Goal: Task Accomplishment & Management: Complete application form

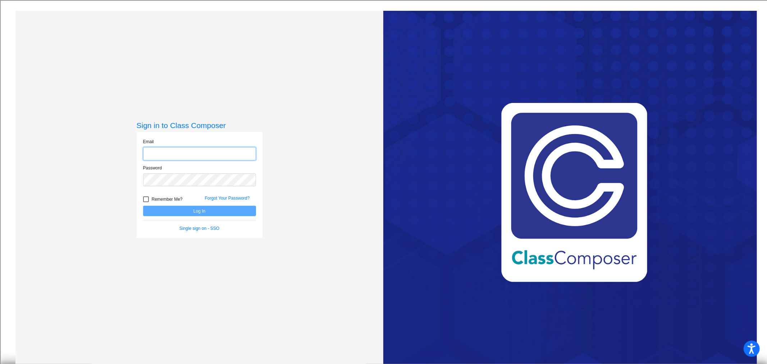
type input "[EMAIL_ADDRESS][DOMAIN_NAME]"
click at [206, 212] on button "Log In" at bounding box center [199, 211] width 113 height 10
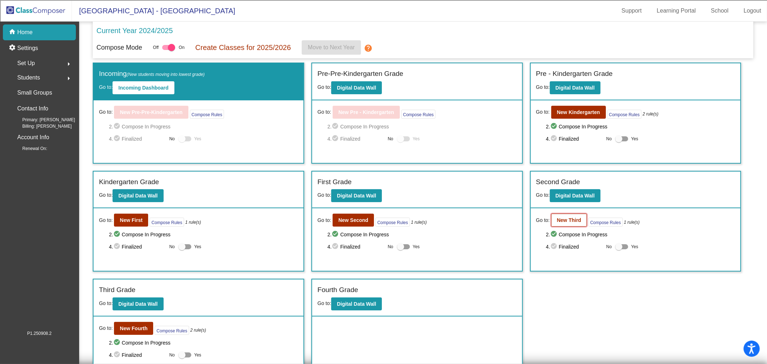
click at [559, 217] on b "New Third" at bounding box center [569, 220] width 24 height 6
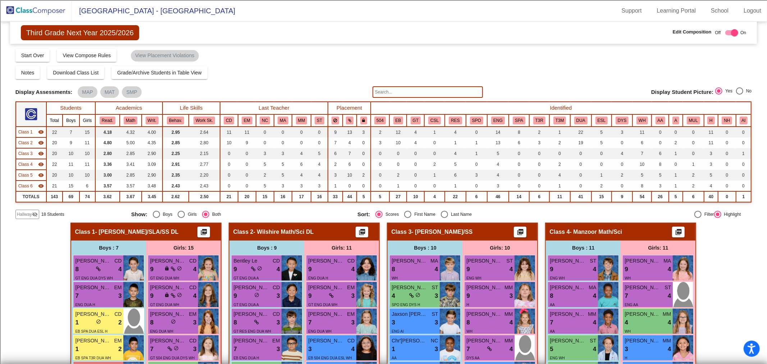
click at [31, 132] on span "Class 1" at bounding box center [25, 132] width 14 height 6
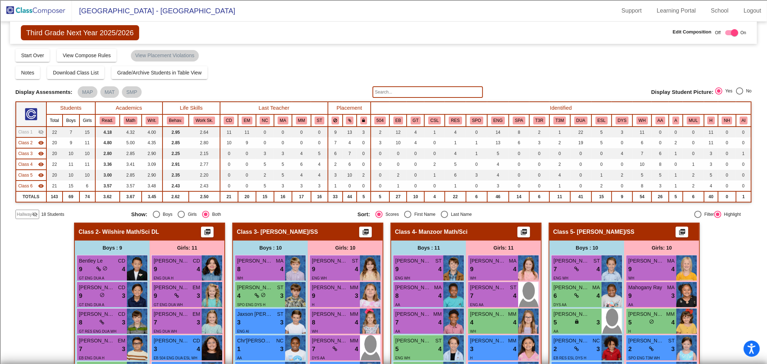
click at [30, 142] on span "Class 2" at bounding box center [25, 142] width 14 height 6
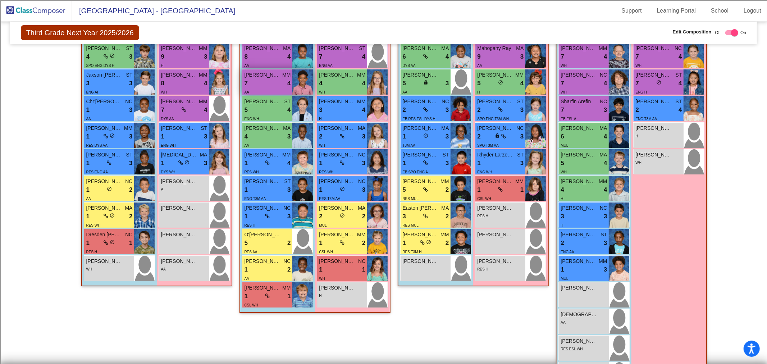
scroll to position [239, 0]
click at [51, 6] on img at bounding box center [36, 10] width 72 height 21
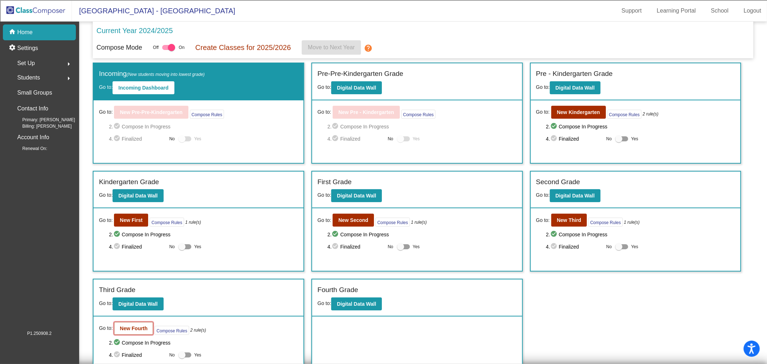
click at [130, 327] on b "New Fourth" at bounding box center [134, 328] width 28 height 6
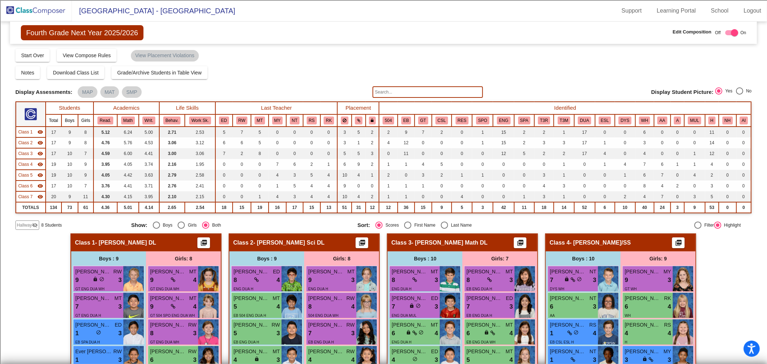
click at [29, 132] on span "Class 1" at bounding box center [25, 132] width 14 height 6
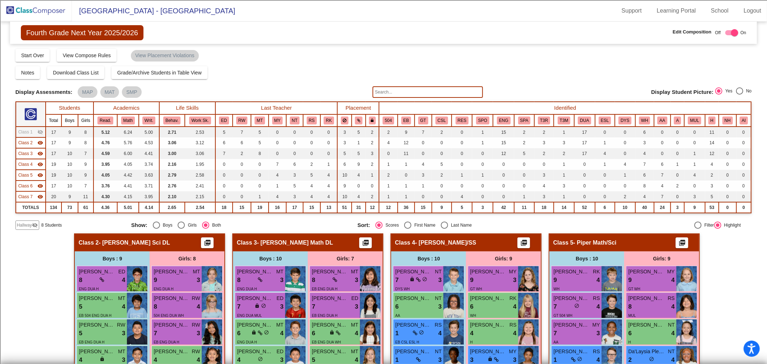
click at [31, 143] on span "Class 2" at bounding box center [25, 142] width 14 height 6
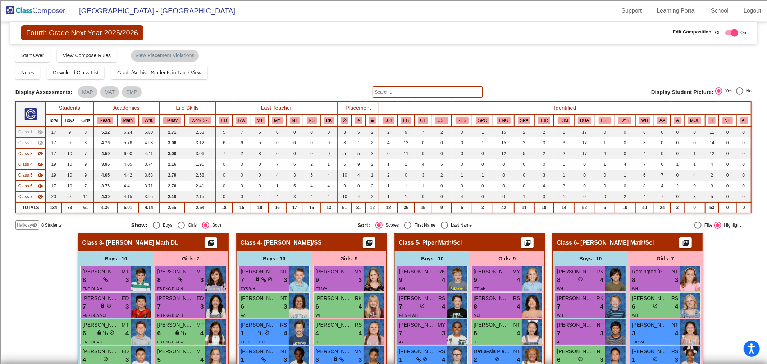
click at [32, 151] on span "Class 3" at bounding box center [25, 153] width 14 height 6
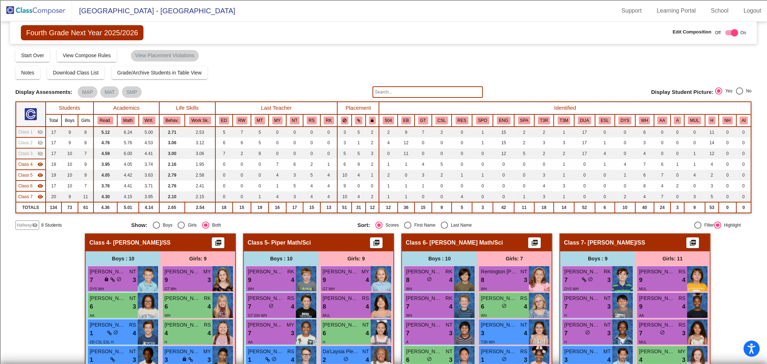
click at [29, 163] on span "Class 4" at bounding box center [25, 164] width 14 height 6
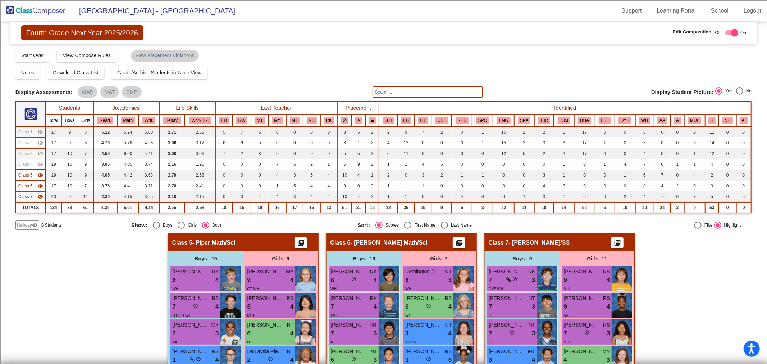
click at [37, 194] on mat-icon "visibility" at bounding box center [40, 197] width 6 height 6
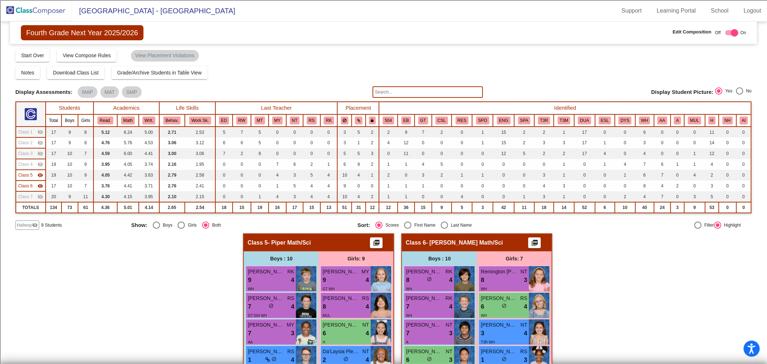
click at [31, 175] on span "Class 5" at bounding box center [25, 175] width 14 height 6
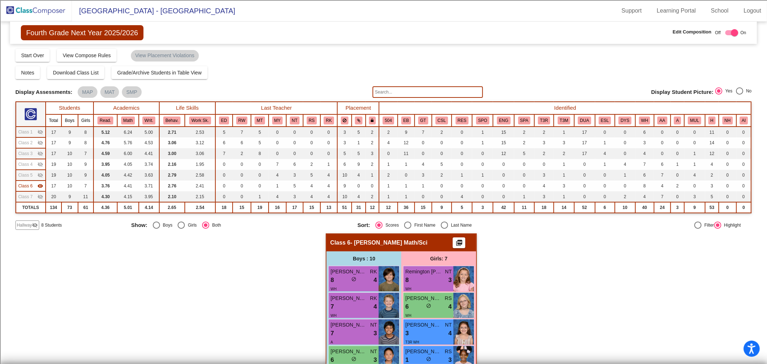
click at [33, 225] on mat-icon "visibility_off" at bounding box center [35, 225] width 6 height 6
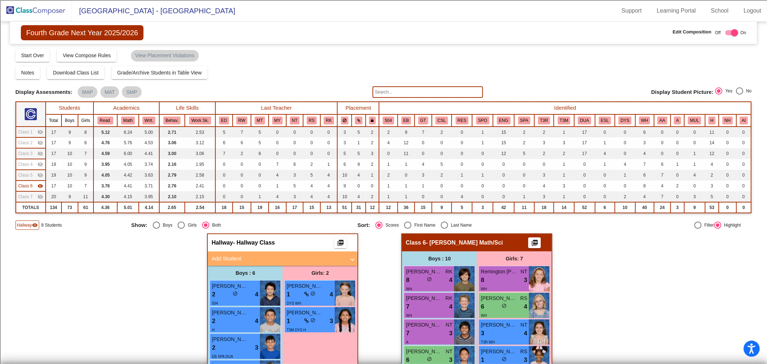
click at [217, 256] on mat-panel-title "Add Student" at bounding box center [278, 258] width 134 height 8
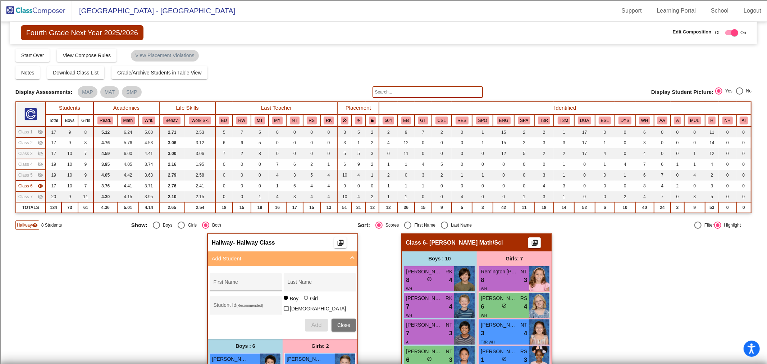
click at [231, 286] on div "First Name" at bounding box center [245, 284] width 65 height 15
type input "Ka'Mari"
type input "[PERSON_NAME]"
type input "100073691"
click at [304, 300] on div at bounding box center [306, 297] width 4 height 4
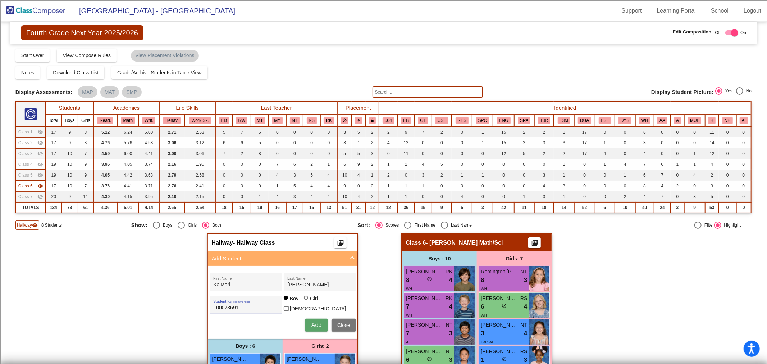
click at [306, 302] on input "Girl" at bounding box center [306, 301] width 0 height 0
radio input "true"
click at [311, 322] on span "Add" at bounding box center [316, 325] width 10 height 6
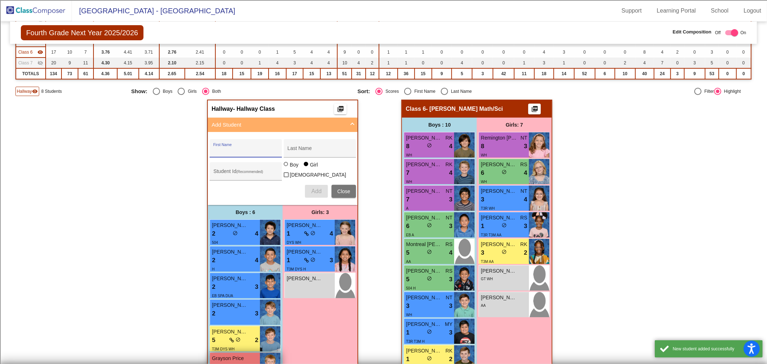
scroll to position [178, 0]
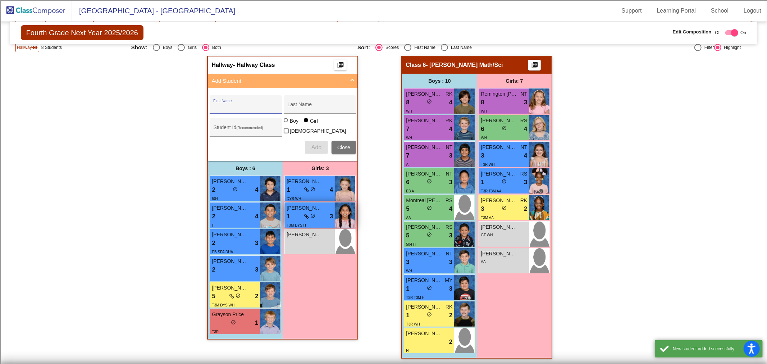
click at [318, 221] on div "T3M DYS H" at bounding box center [309, 225] width 46 height 8
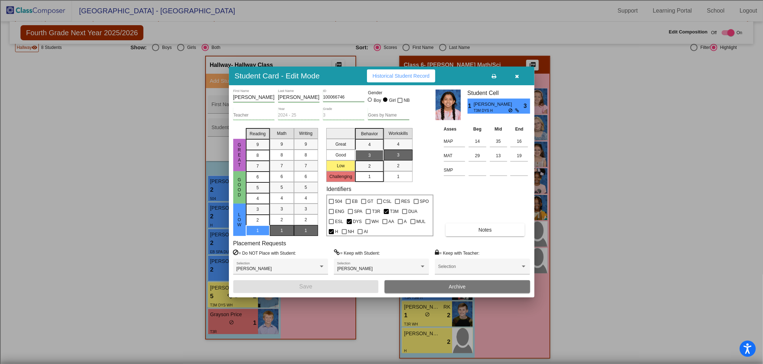
click at [522, 73] on button "button" at bounding box center [517, 75] width 23 height 13
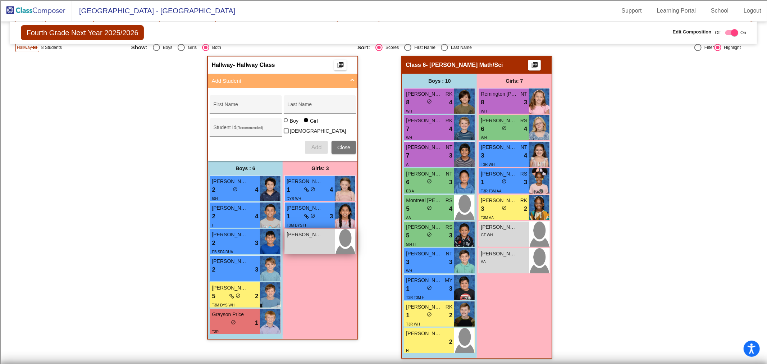
click at [313, 246] on div "[PERSON_NAME] lock do_not_disturb_alt" at bounding box center [310, 241] width 50 height 25
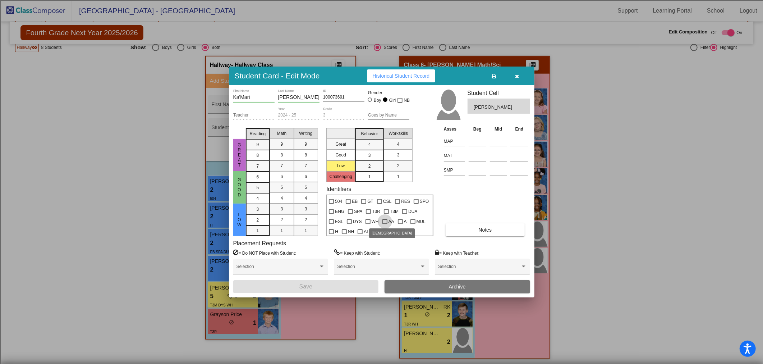
click at [382, 222] on div at bounding box center [384, 221] width 5 height 5
click at [385, 224] on input "AA" at bounding box center [385, 224] width 0 height 0
checkbox input "true"
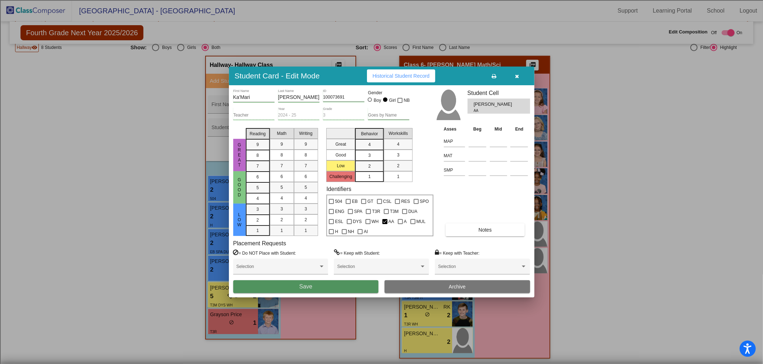
click at [330, 286] on button "Save" at bounding box center [306, 286] width 146 height 13
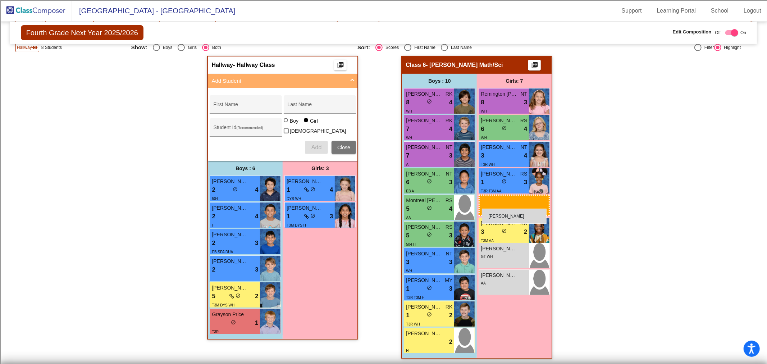
drag, startPoint x: 310, startPoint y: 242, endPoint x: 482, endPoint y: 208, distance: 175.1
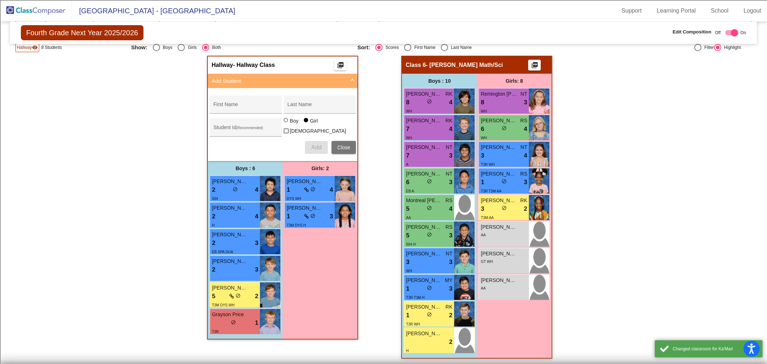
click at [55, 5] on img at bounding box center [36, 10] width 72 height 21
